Goal: Information Seeking & Learning: Learn about a topic

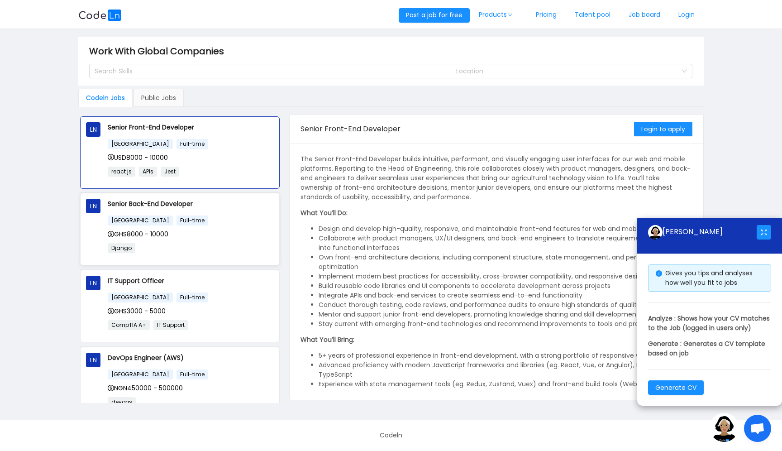
click at [258, 226] on div "[GEOGRAPHIC_DATA] Full-time GHS8000 - 10000 Django" at bounding box center [191, 237] width 166 height 44
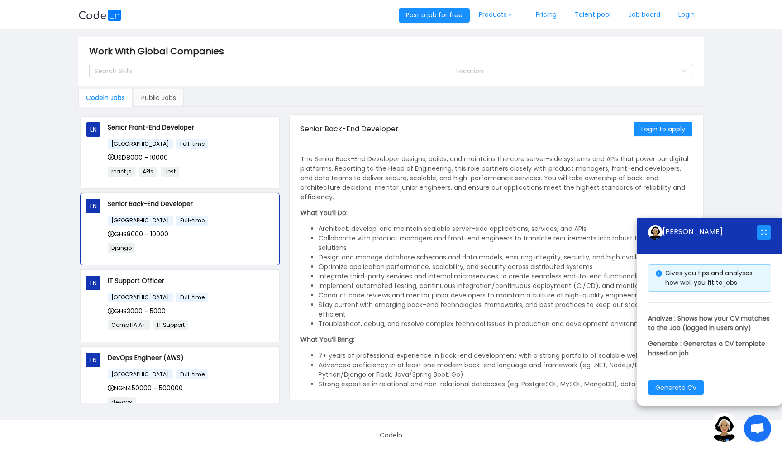
click at [757, 431] on span "Open chat" at bounding box center [757, 429] width 15 height 13
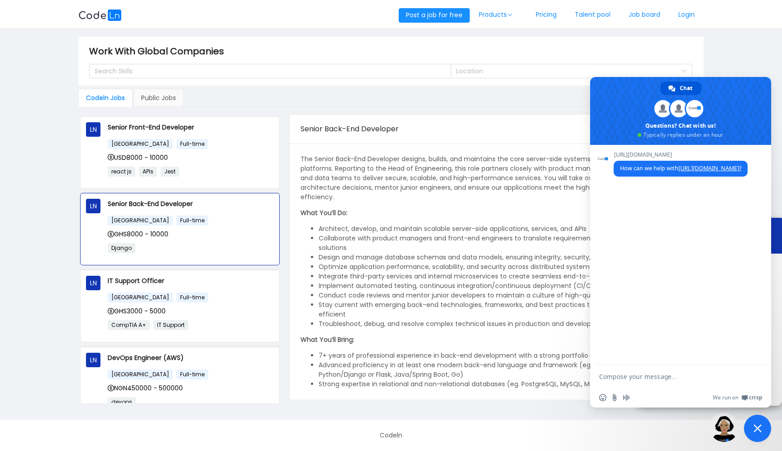
click at [764, 429] on span "Close chat" at bounding box center [757, 428] width 27 height 27
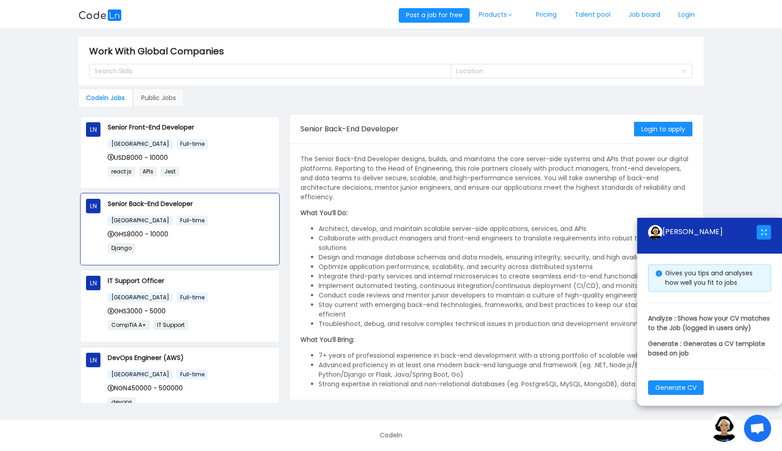
click at [681, 225] on div "[PERSON_NAME]" at bounding box center [702, 232] width 109 height 14
click at [649, 228] on div "[PERSON_NAME]" at bounding box center [702, 232] width 109 height 14
click at [763, 225] on button "button" at bounding box center [764, 232] width 14 height 14
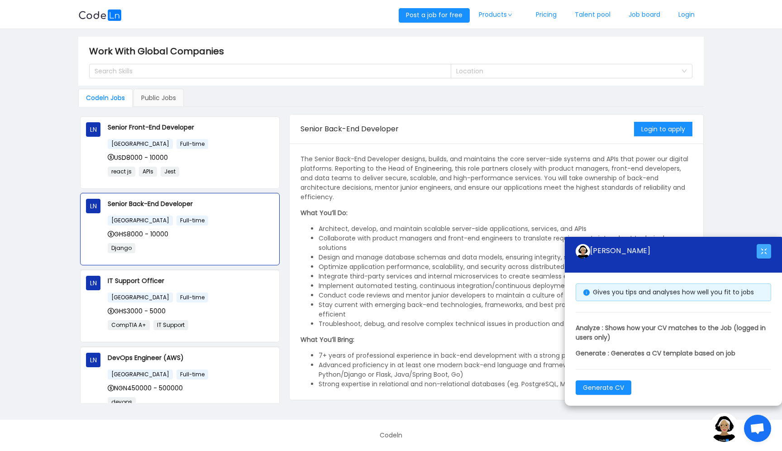
click at [761, 258] on button "button" at bounding box center [764, 251] width 14 height 14
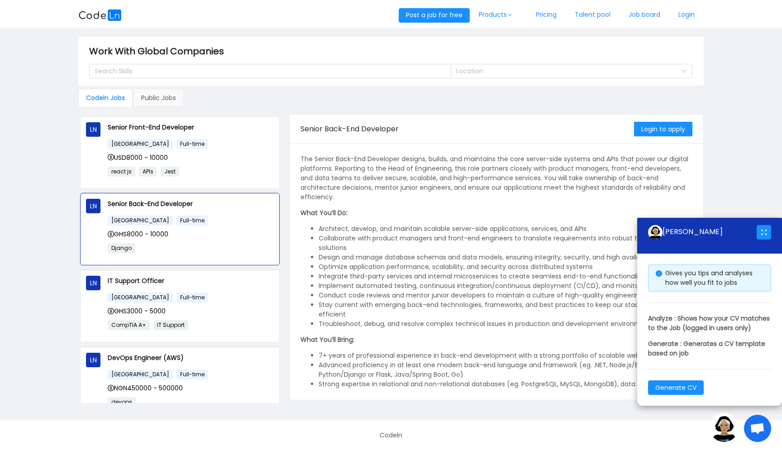
drag, startPoint x: 745, startPoint y: 227, endPoint x: 745, endPoint y: 258, distance: 31.7
click at [745, 258] on div "[PERSON_NAME] AI Gives you tips and analyses how well you fit to jobs Analyze :…" at bounding box center [709, 312] width 145 height 188
click at [721, 430] on img at bounding box center [724, 427] width 29 height 29
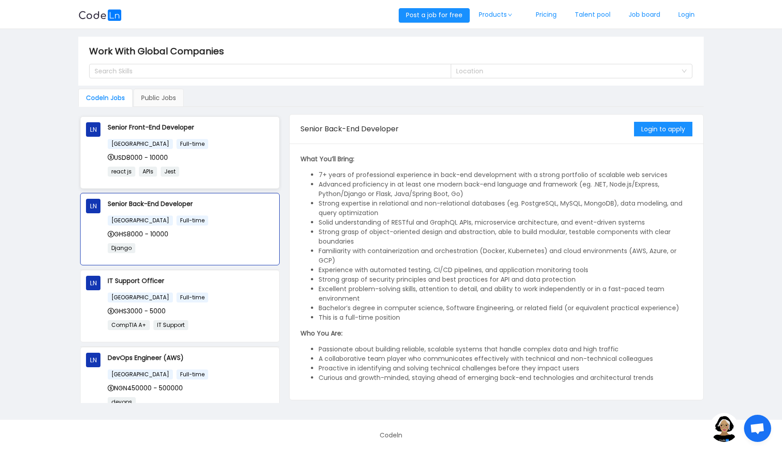
click at [209, 170] on p "react js APIs Jest" at bounding box center [191, 171] width 166 height 10
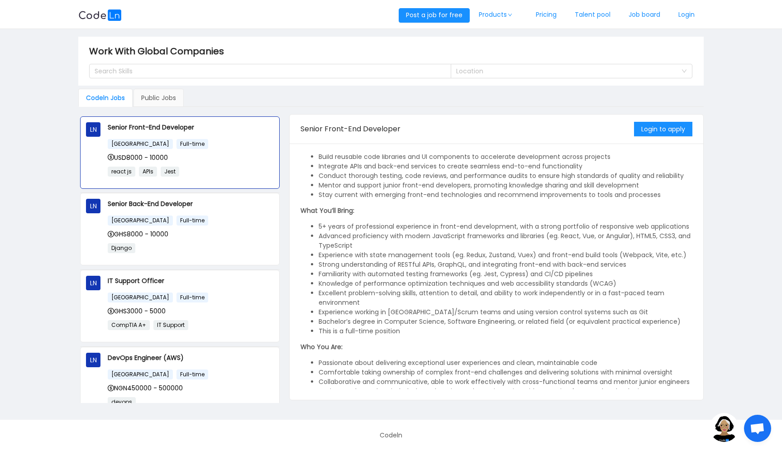
scroll to position [143, 0]
